Goal: Navigation & Orientation: Understand site structure

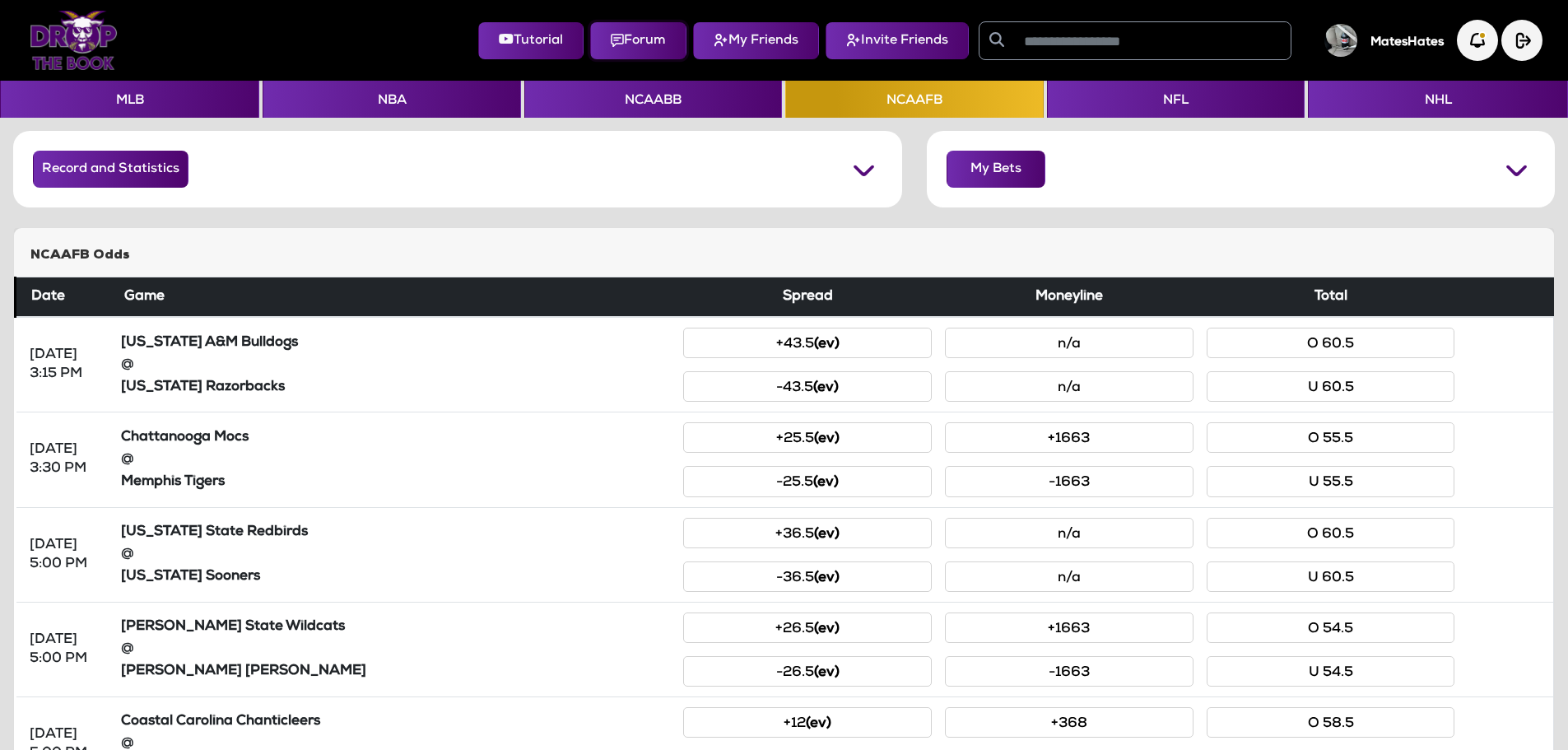
click at [621, 43] on button "Forum" at bounding box center [639, 41] width 97 height 37
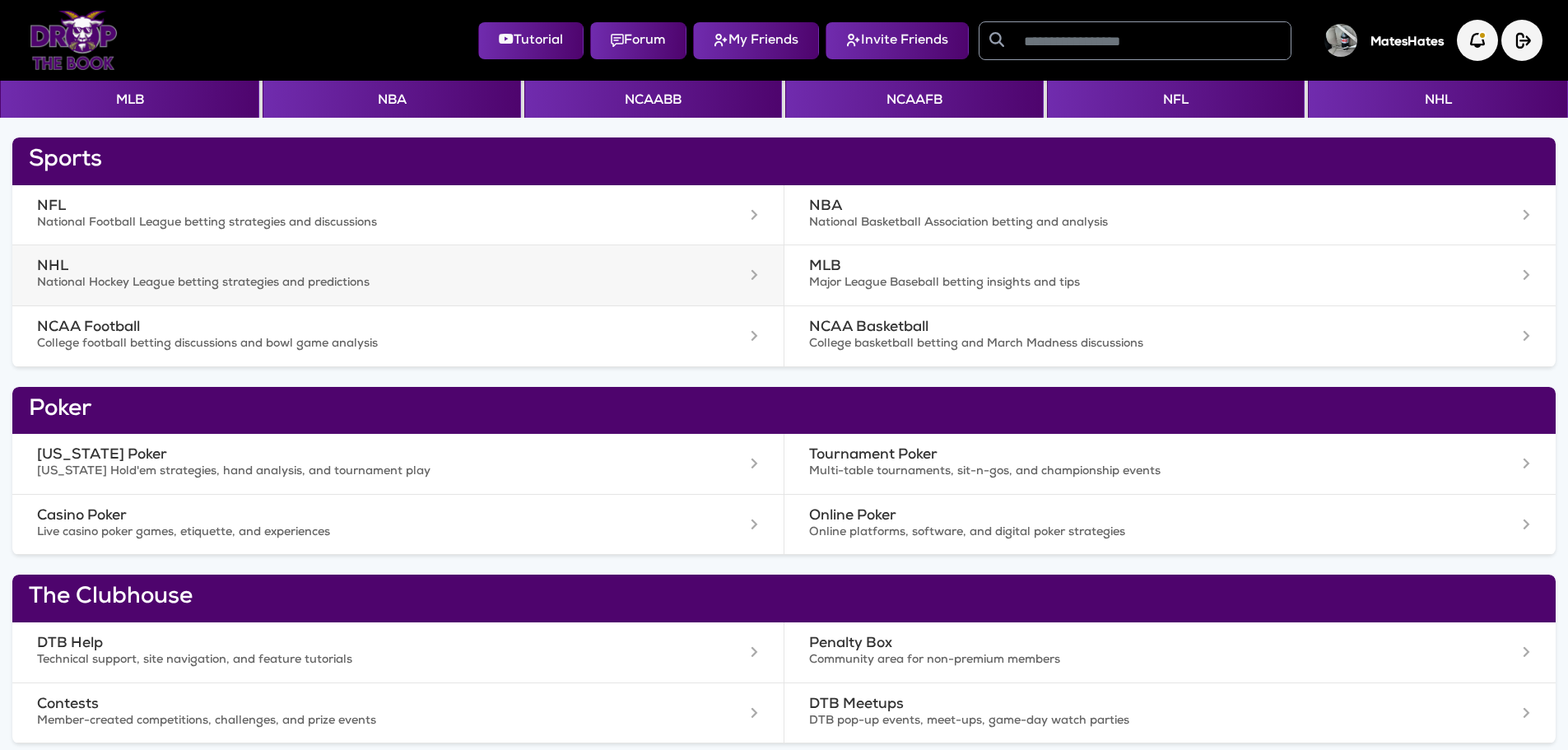
click at [119, 277] on p "National Hockey League betting strategies and predictions" at bounding box center [344, 283] width 615 height 16
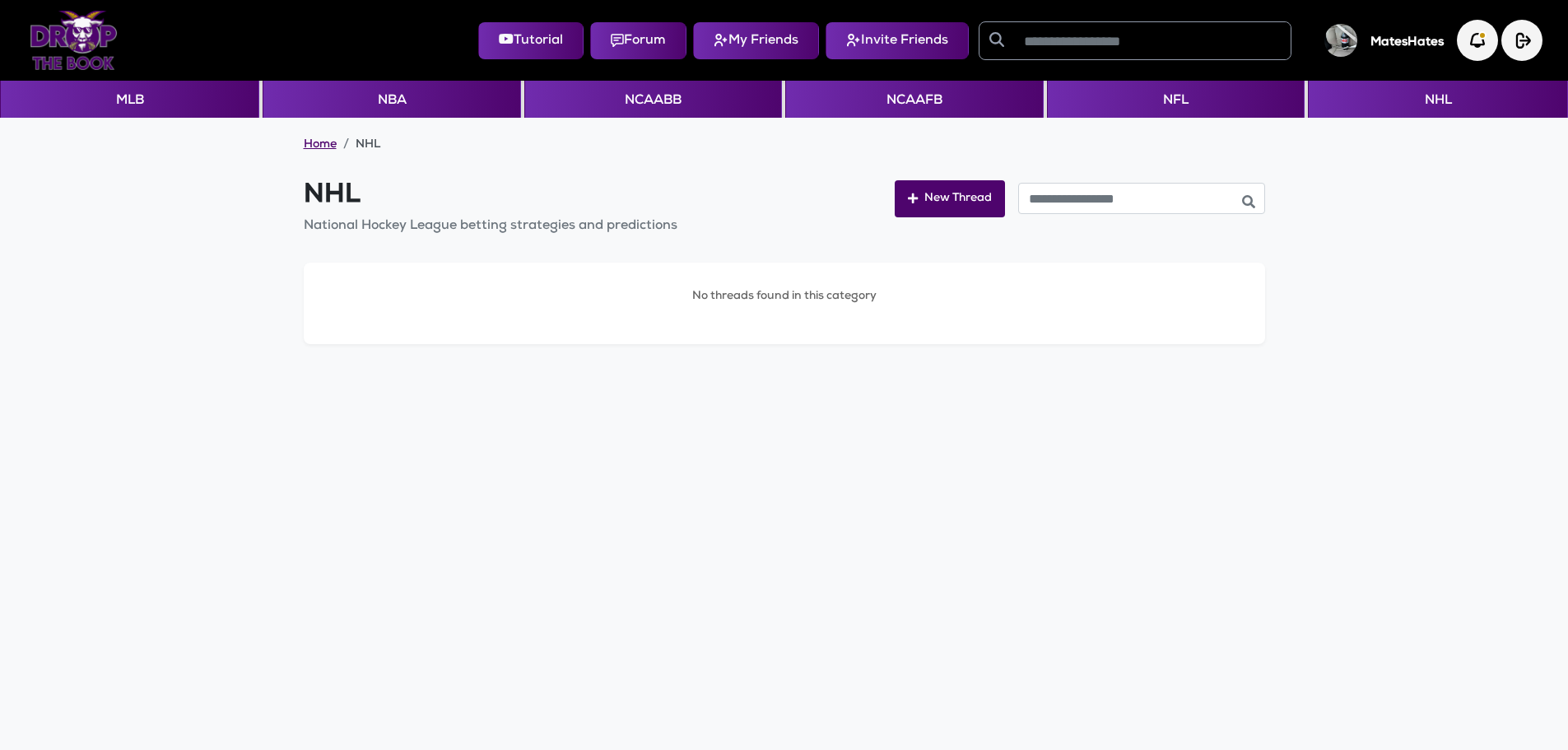
click at [313, 147] on link "Home" at bounding box center [320, 145] width 33 height 16
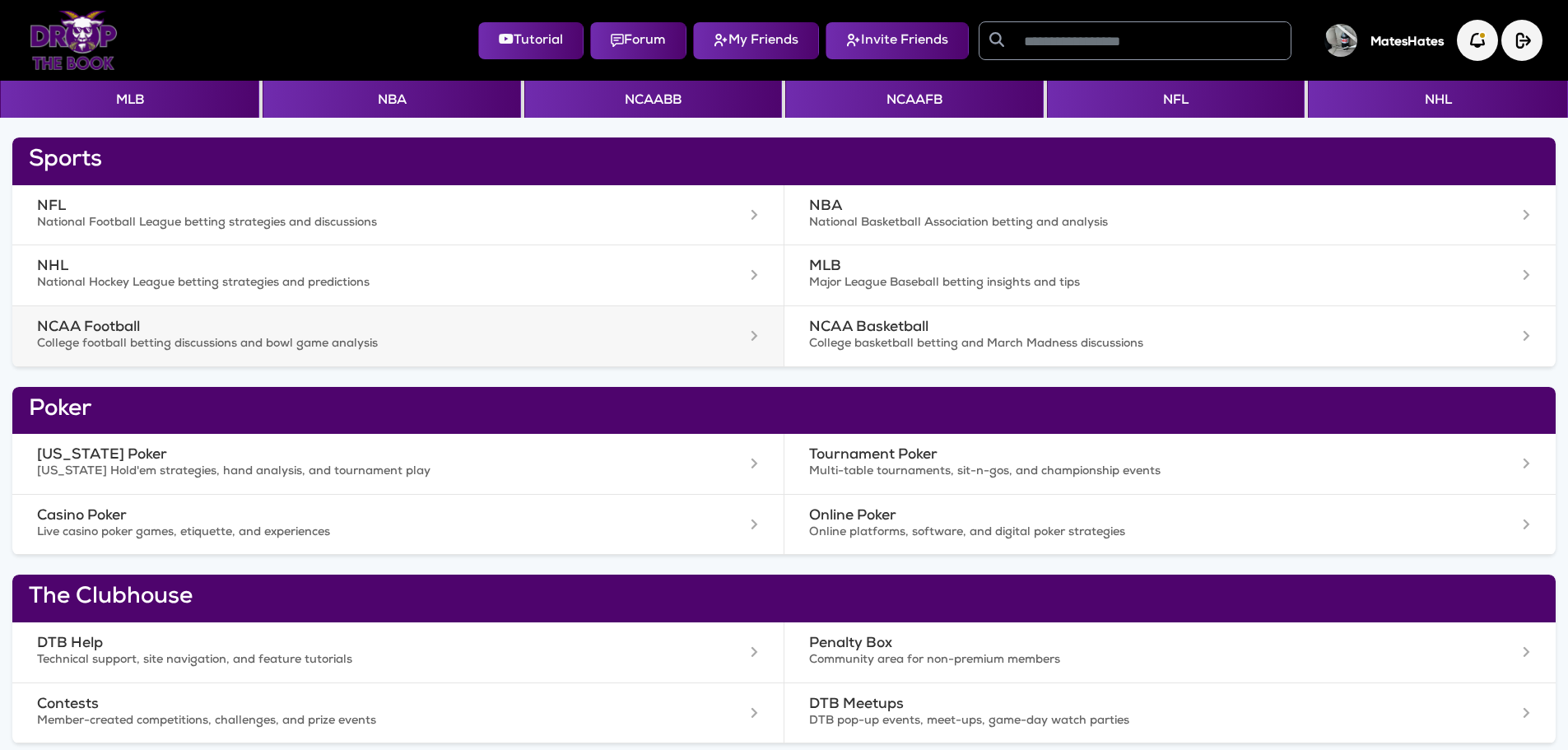
click at [108, 334] on h3 "NCAA Football" at bounding box center [344, 328] width 615 height 17
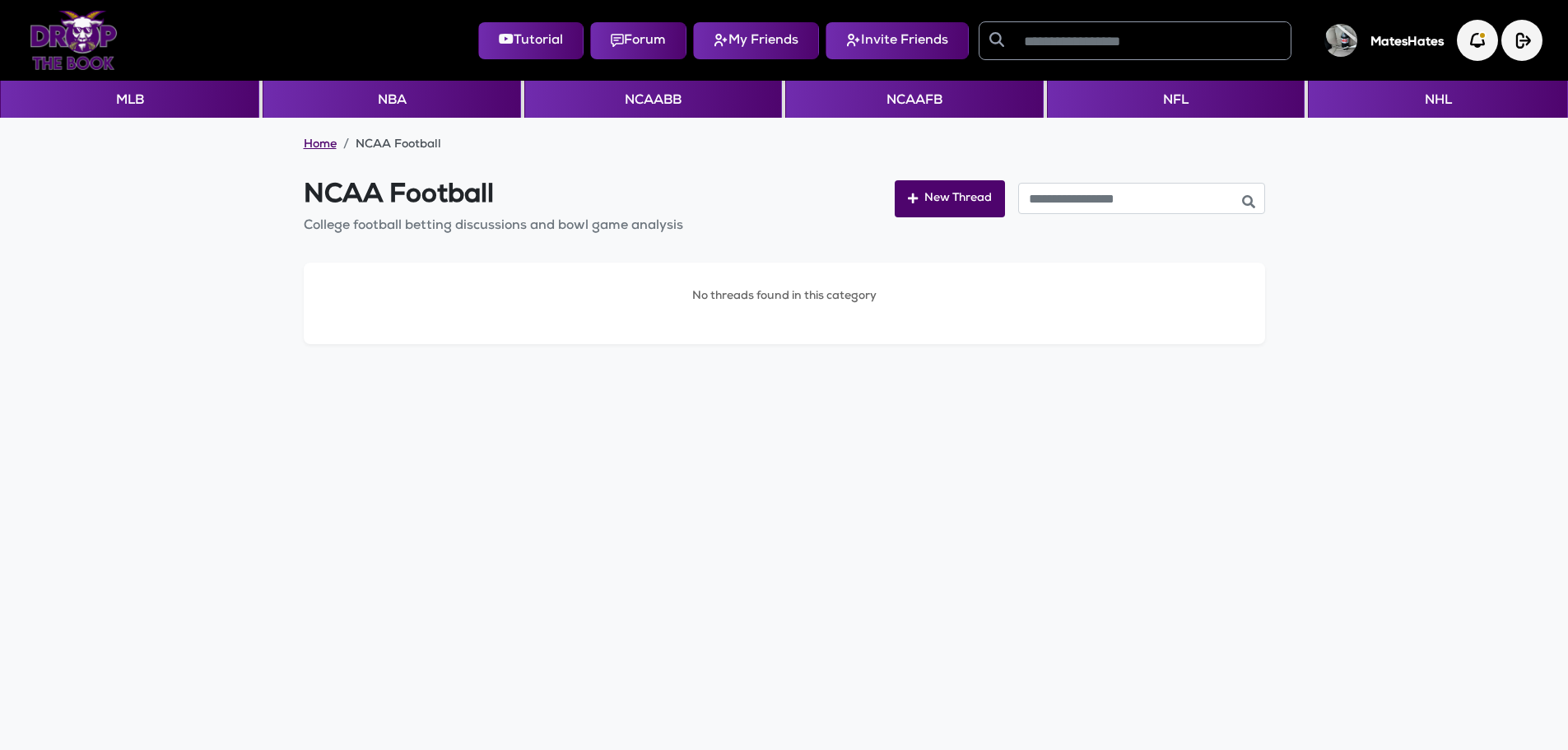
click at [317, 148] on link "Home" at bounding box center [320, 145] width 33 height 16
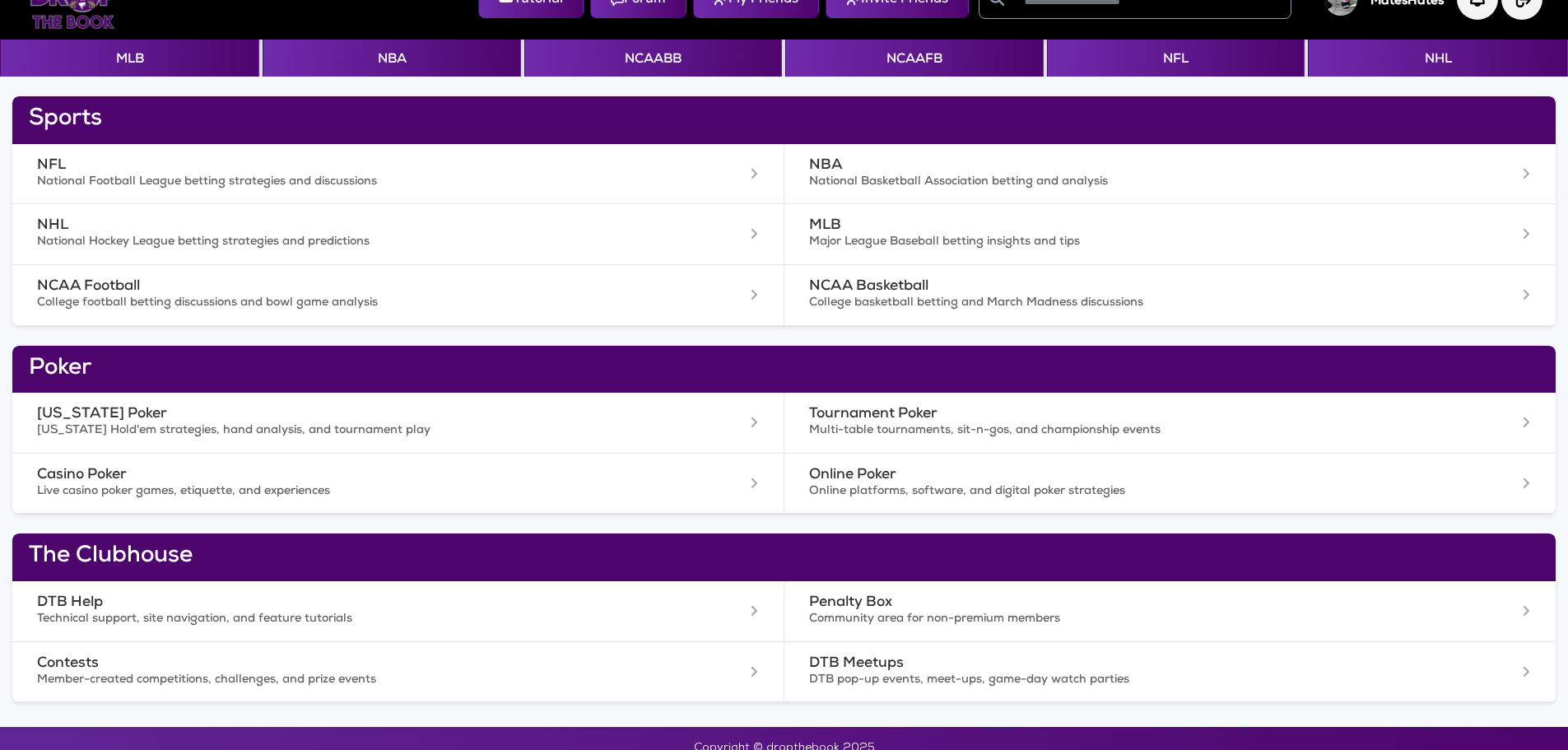
scroll to position [60, 0]
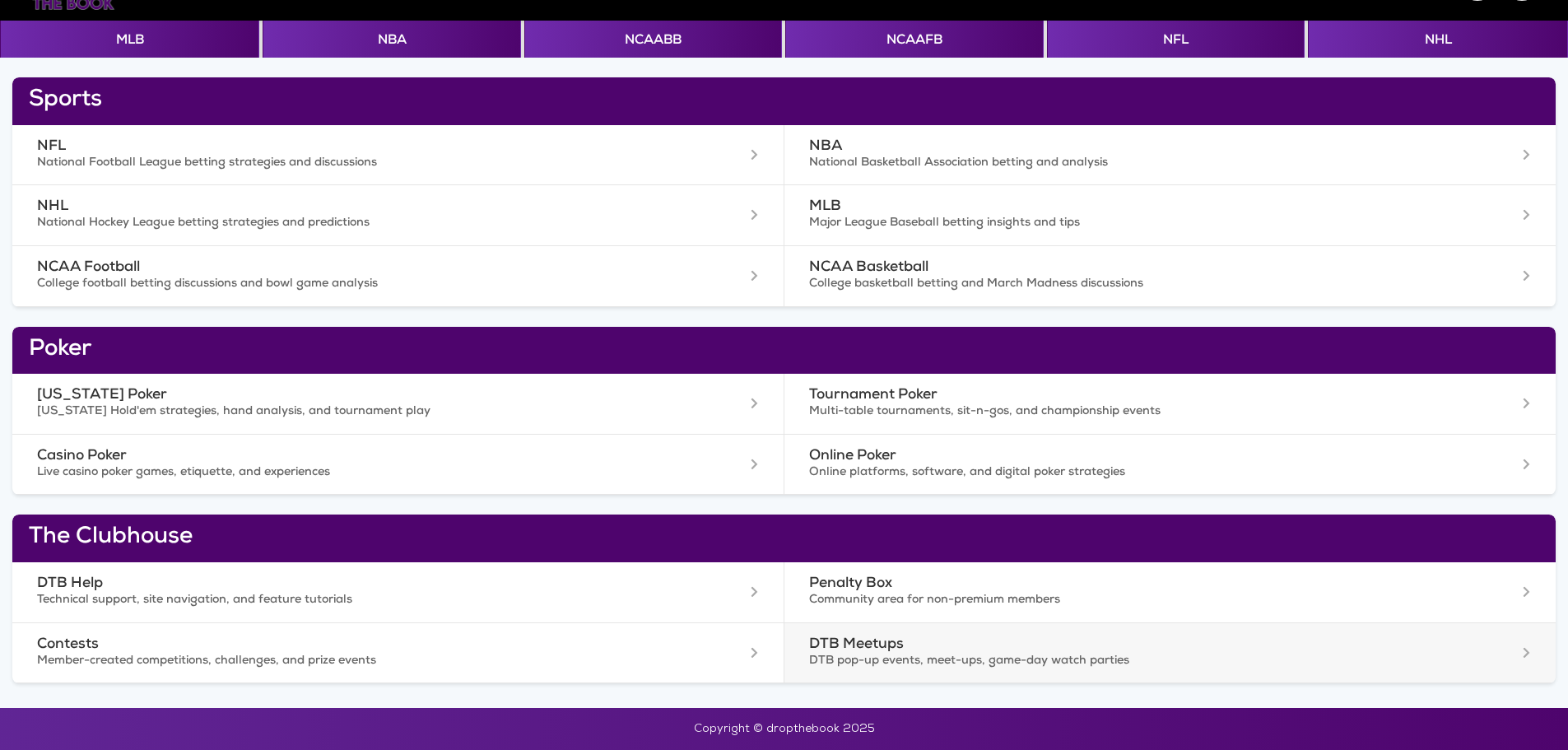
click at [857, 650] on h3 "DTB Meetups" at bounding box center [1117, 645] width 616 height 17
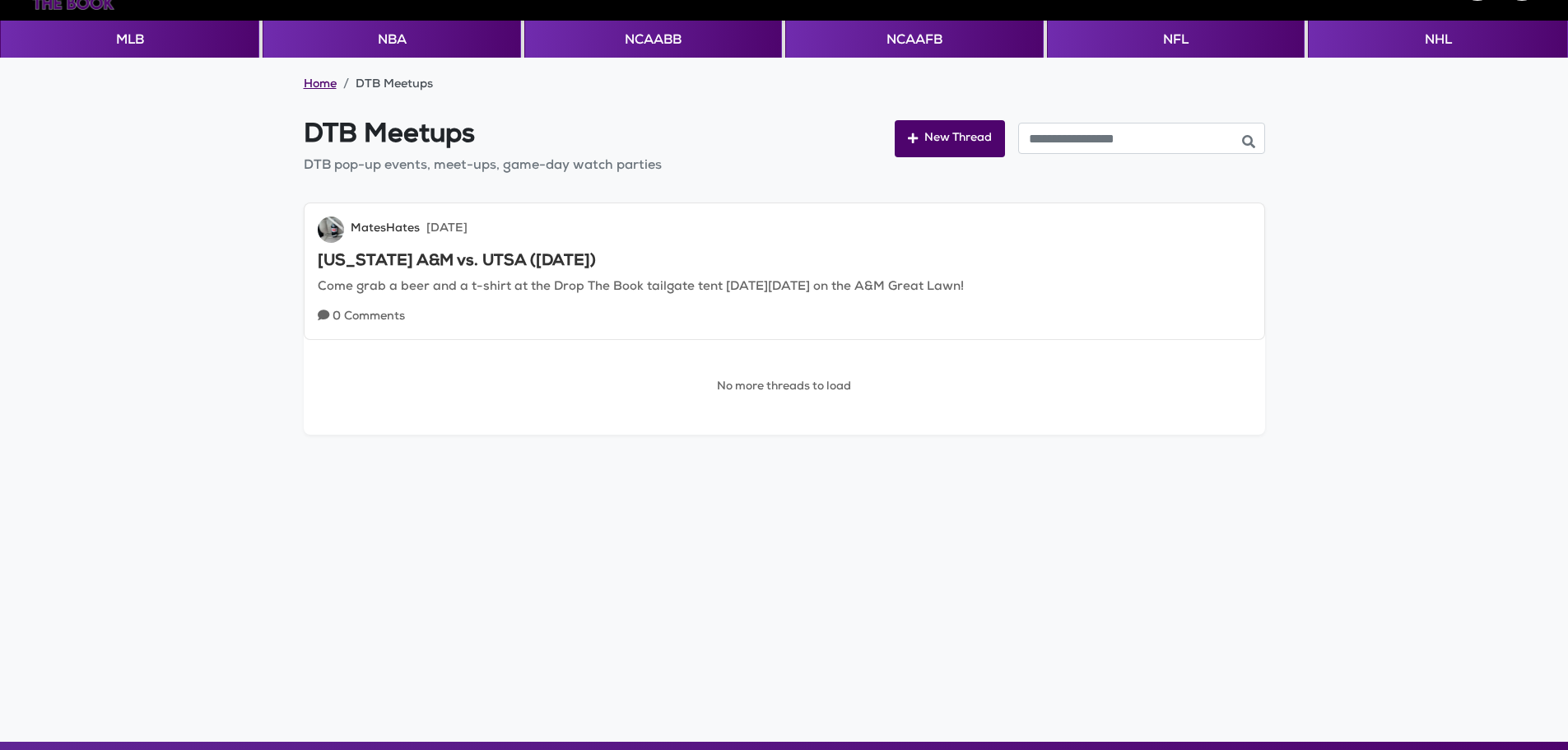
click at [307, 85] on link "Home" at bounding box center [320, 85] width 33 height 16
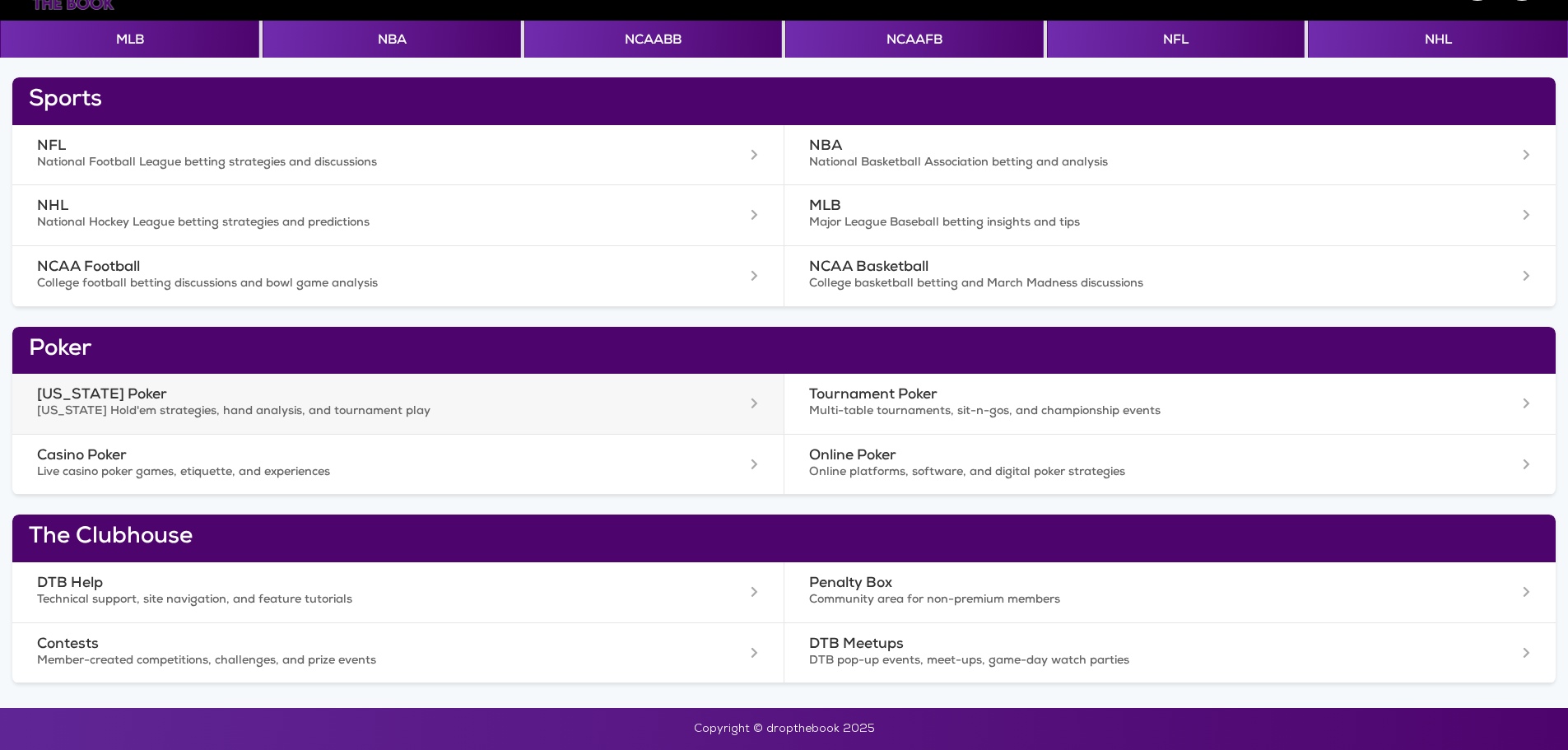
click at [117, 393] on h3 "[US_STATE] Poker" at bounding box center [344, 395] width 615 height 17
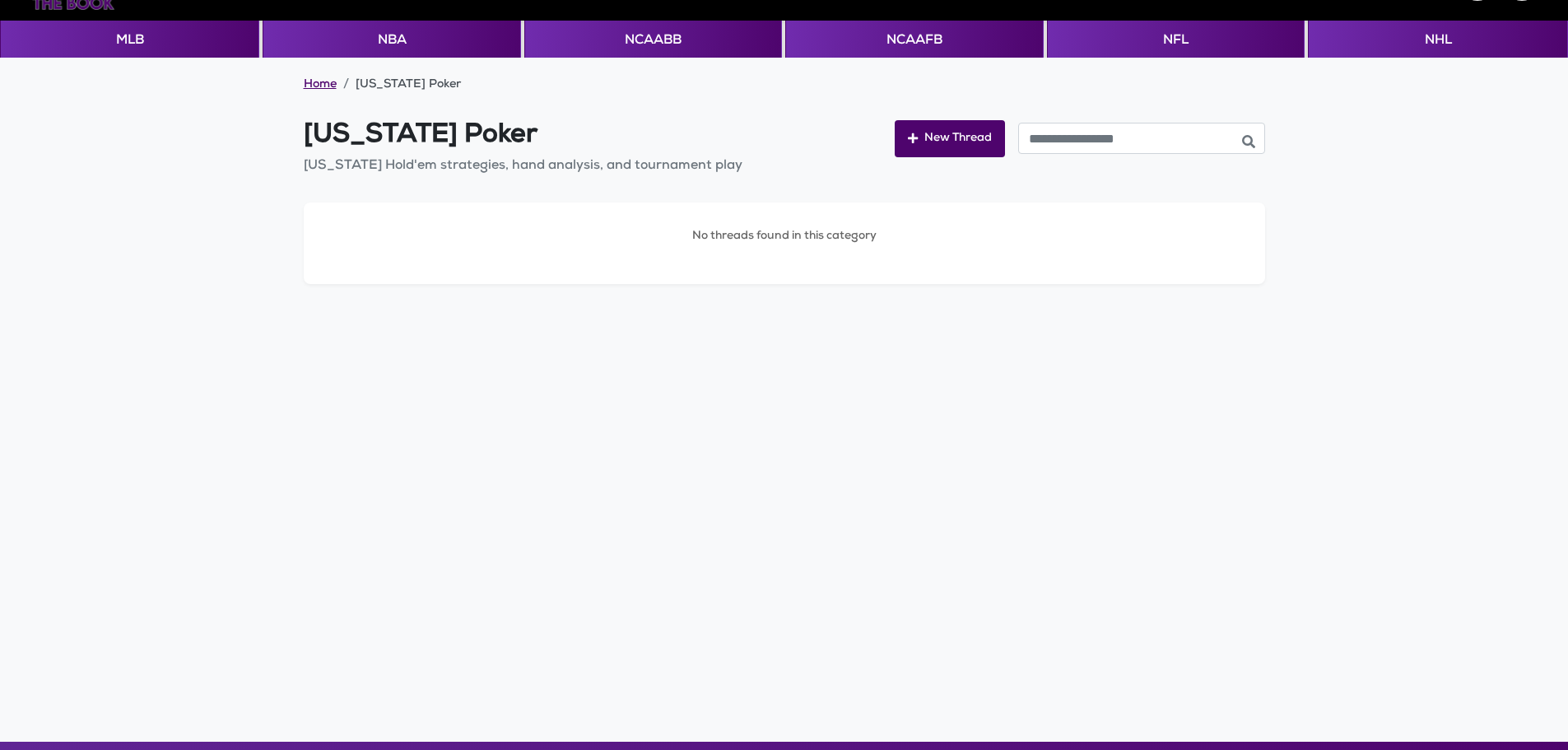
click at [316, 85] on link "Home" at bounding box center [320, 85] width 33 height 16
